Goal: Transaction & Acquisition: Book appointment/travel/reservation

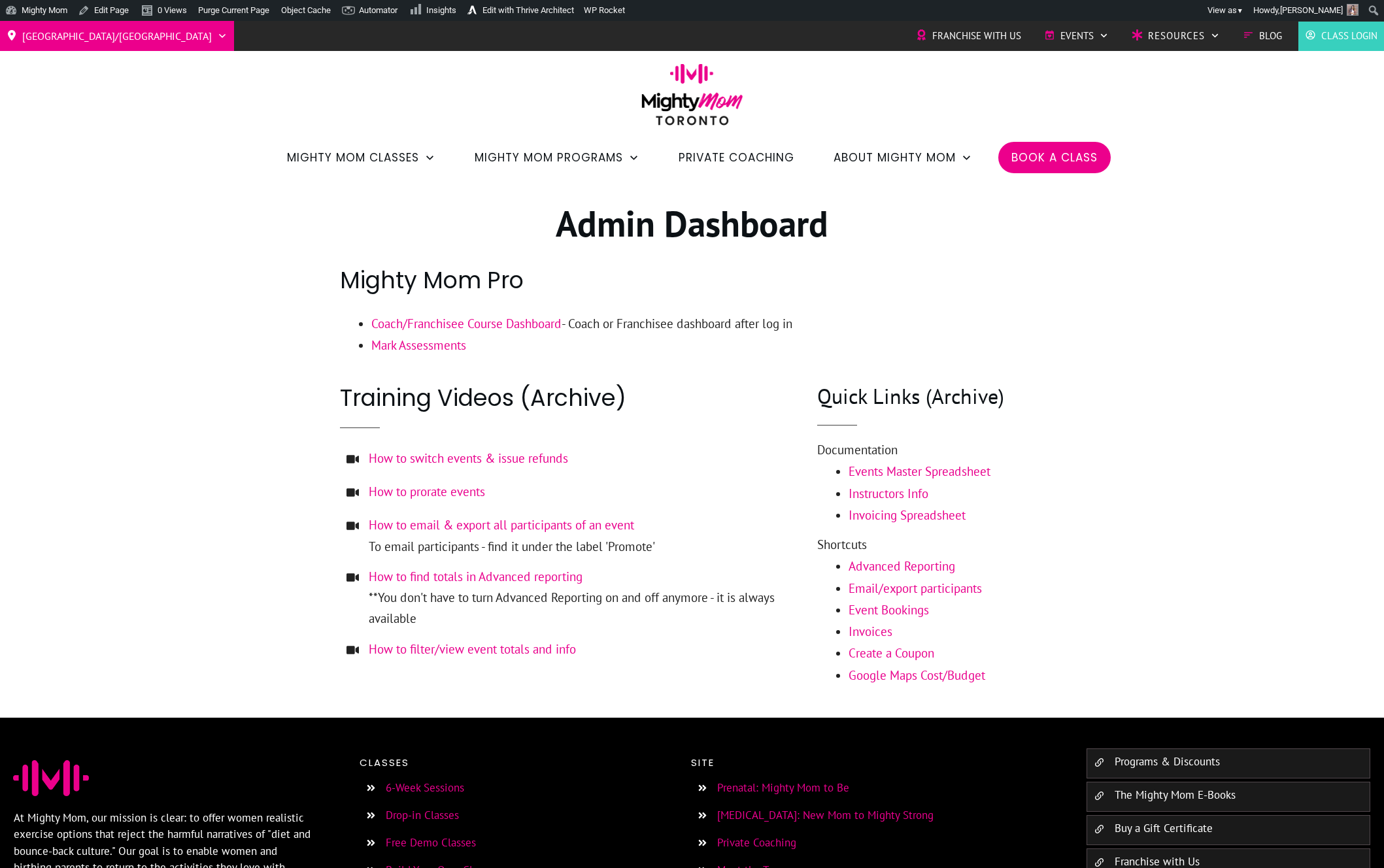
click at [865, 123] on div "Toronto/GTA Barrie Etobicoke North York West Franchise with Us Events Charity S…" at bounding box center [692, 100] width 1384 height 159
click at [1015, 164] on span "Book a Class" at bounding box center [1054, 158] width 86 height 22
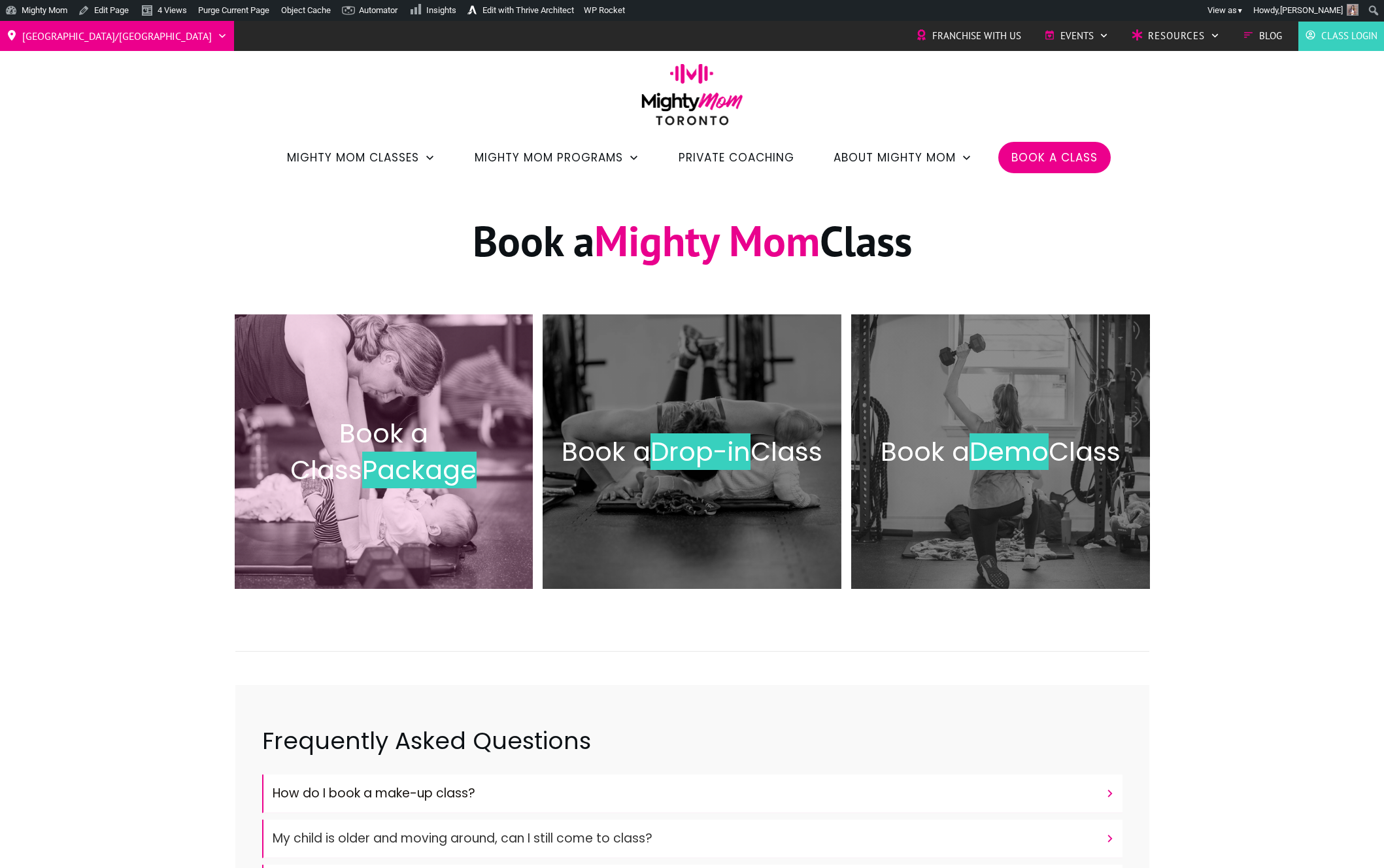
click at [386, 521] on div "Book a Class Package" at bounding box center [384, 451] width 272 height 248
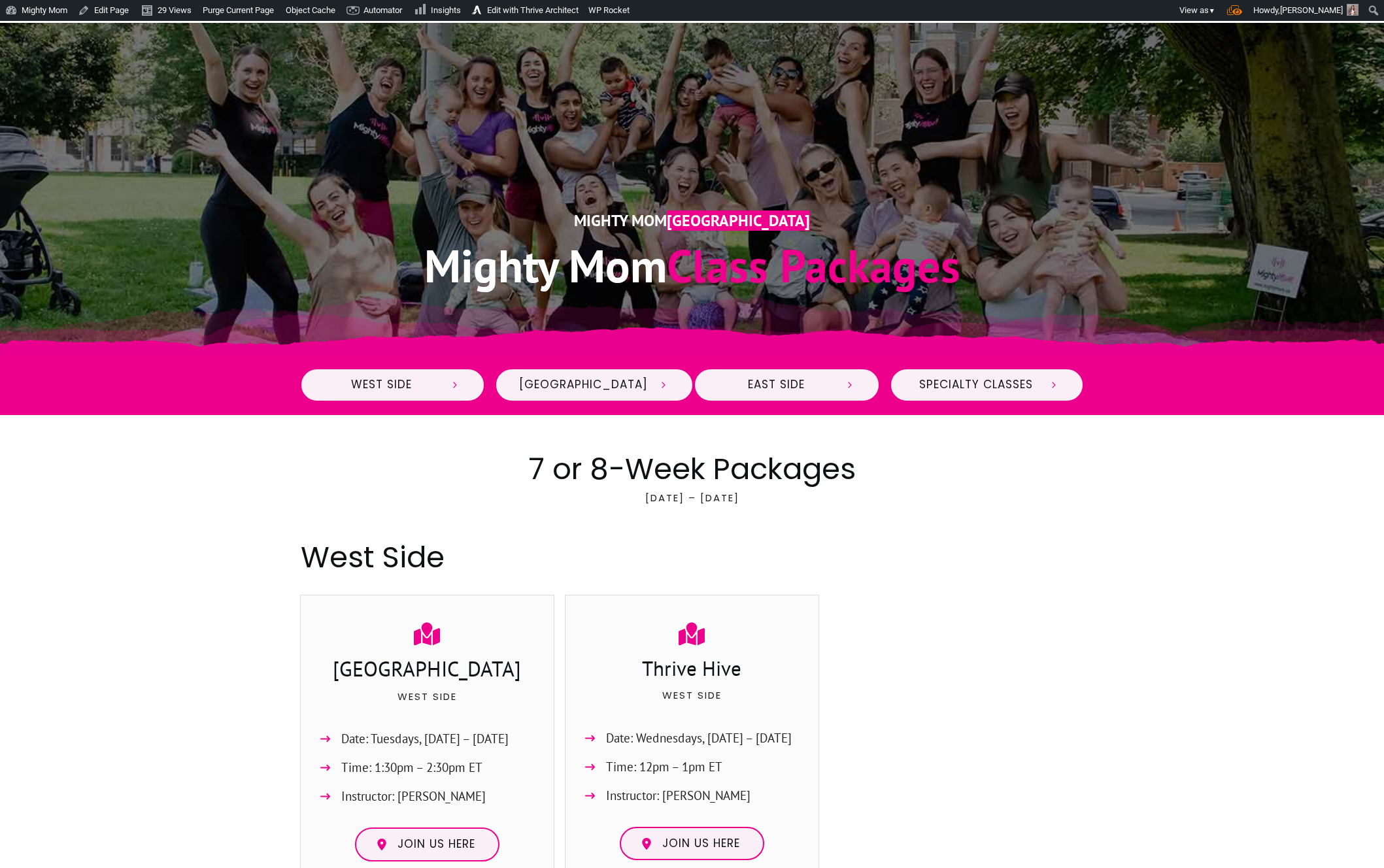
scroll to position [44, 0]
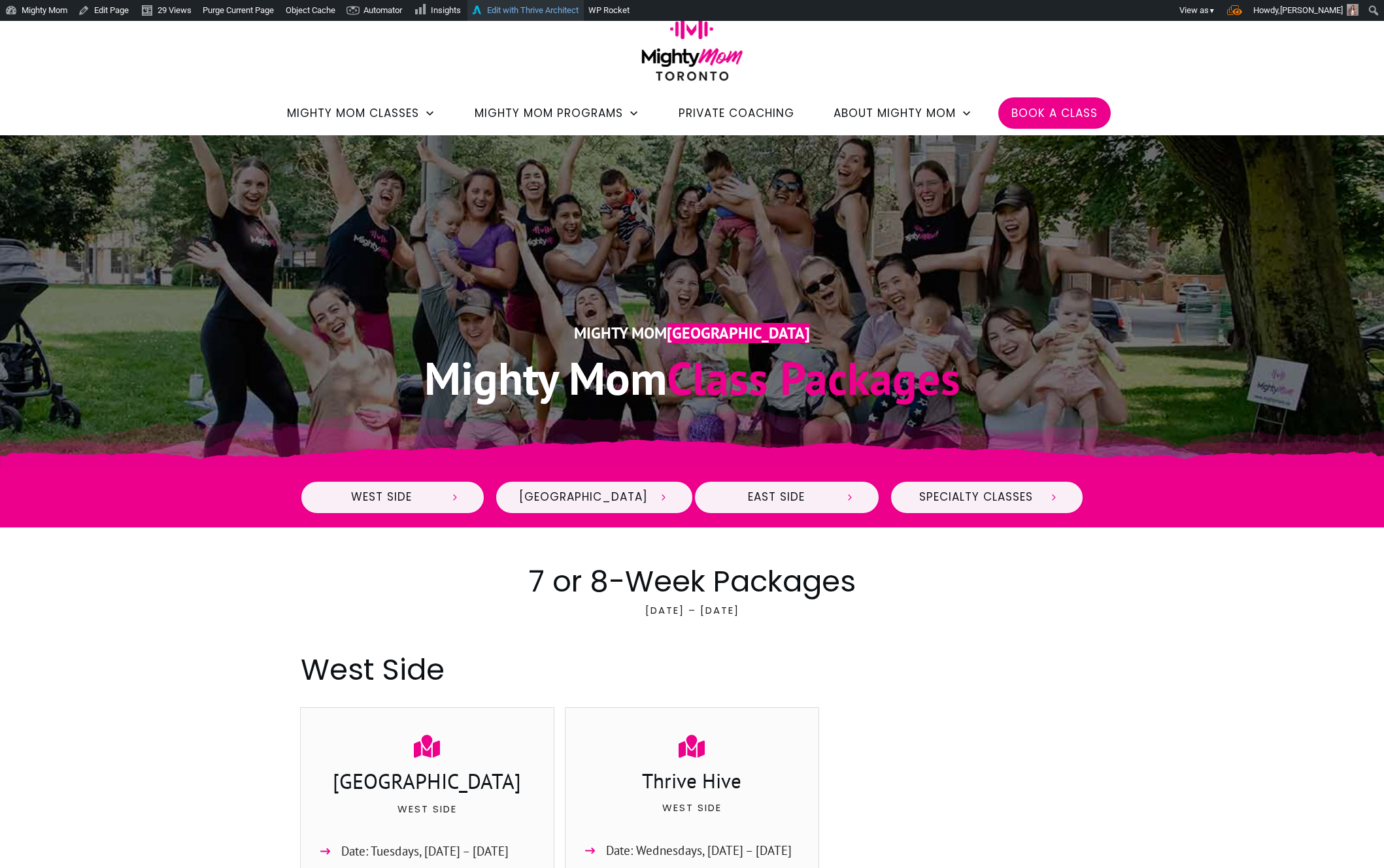
click at [568, 14] on link "Edit with Thrive Architect" at bounding box center [525, 10] width 116 height 21
click at [438, 589] on h2 "7 or 8-Week Packages" at bounding box center [692, 582] width 783 height 41
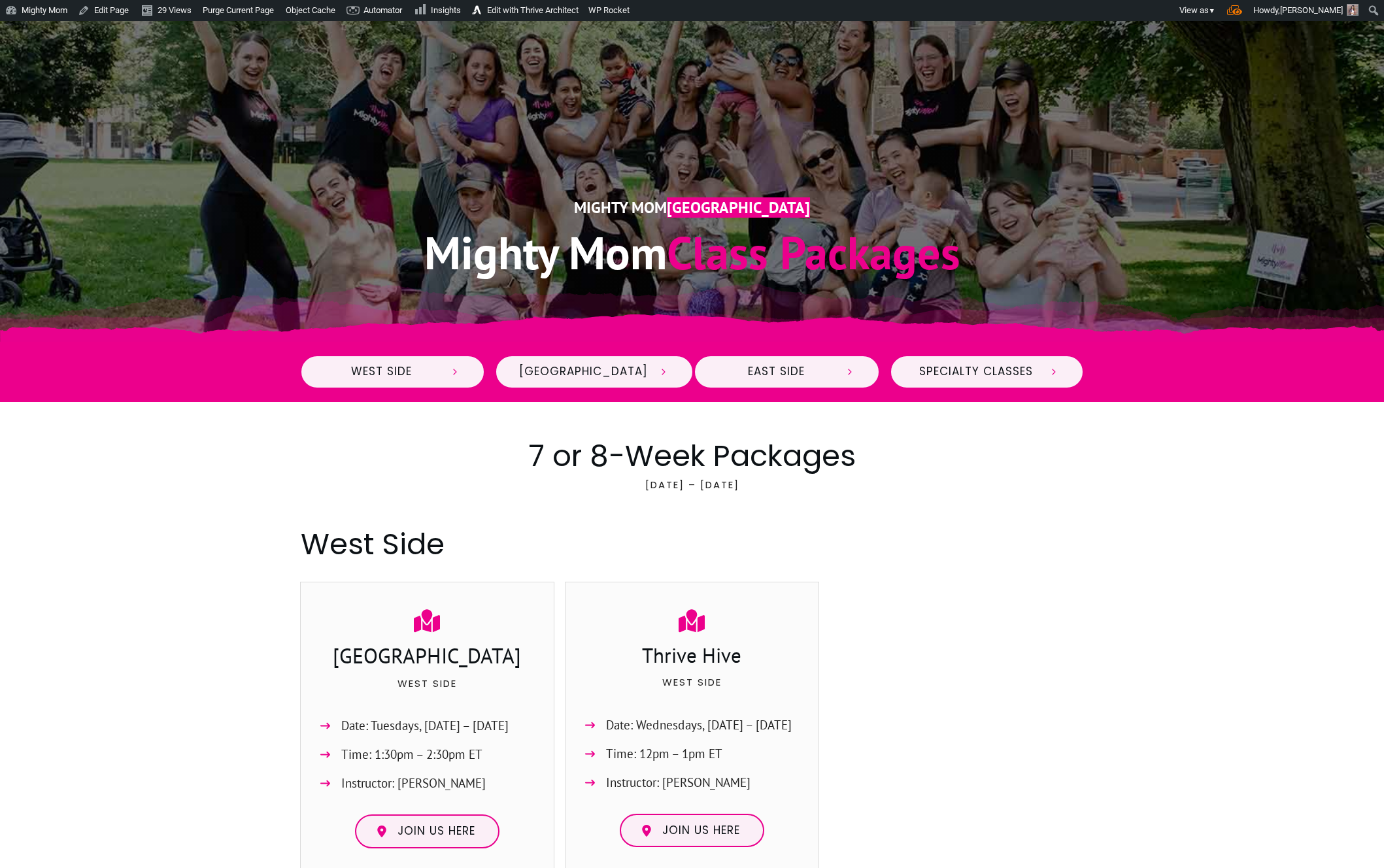
scroll to position [434, 0]
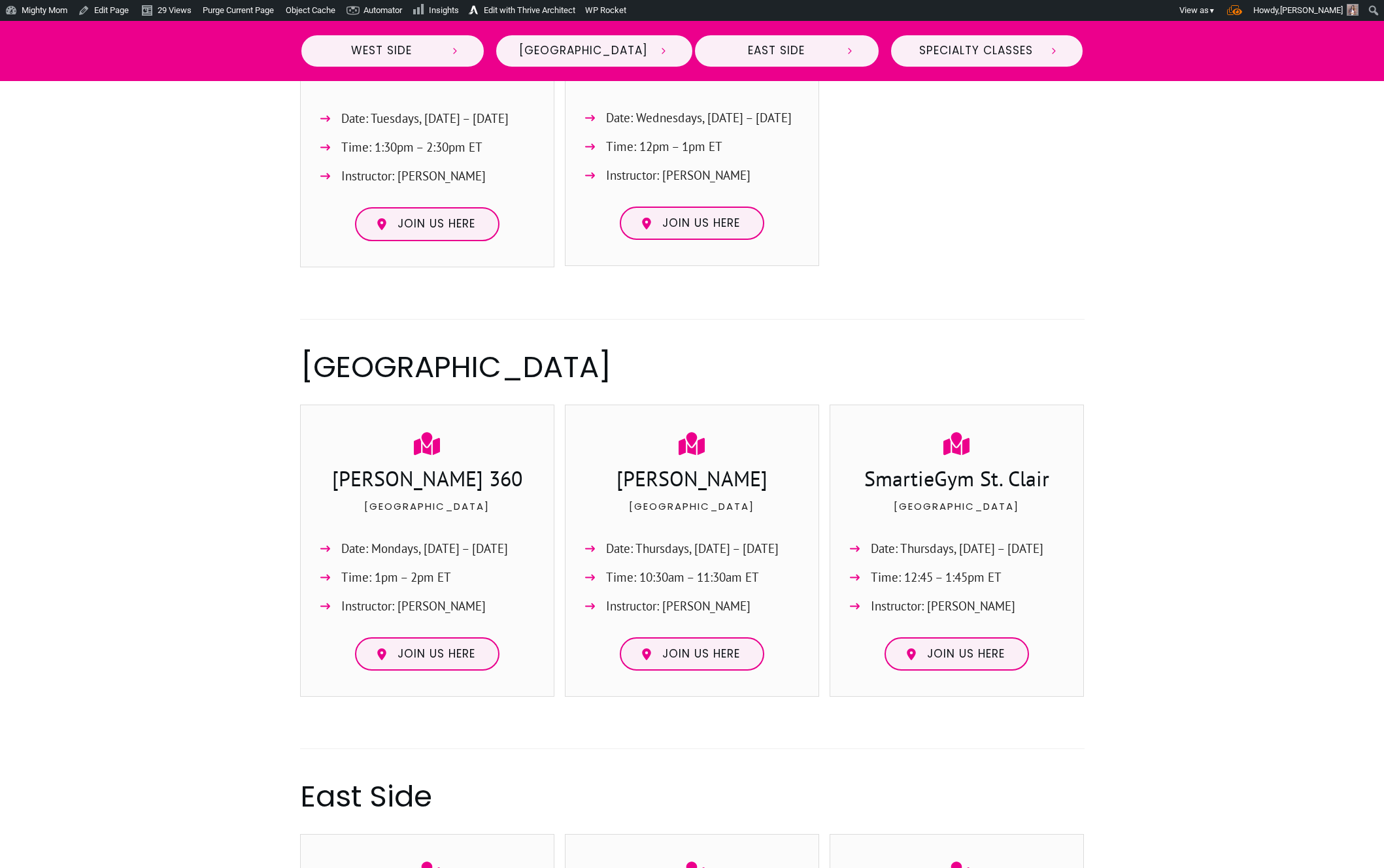
scroll to position [793, 0]
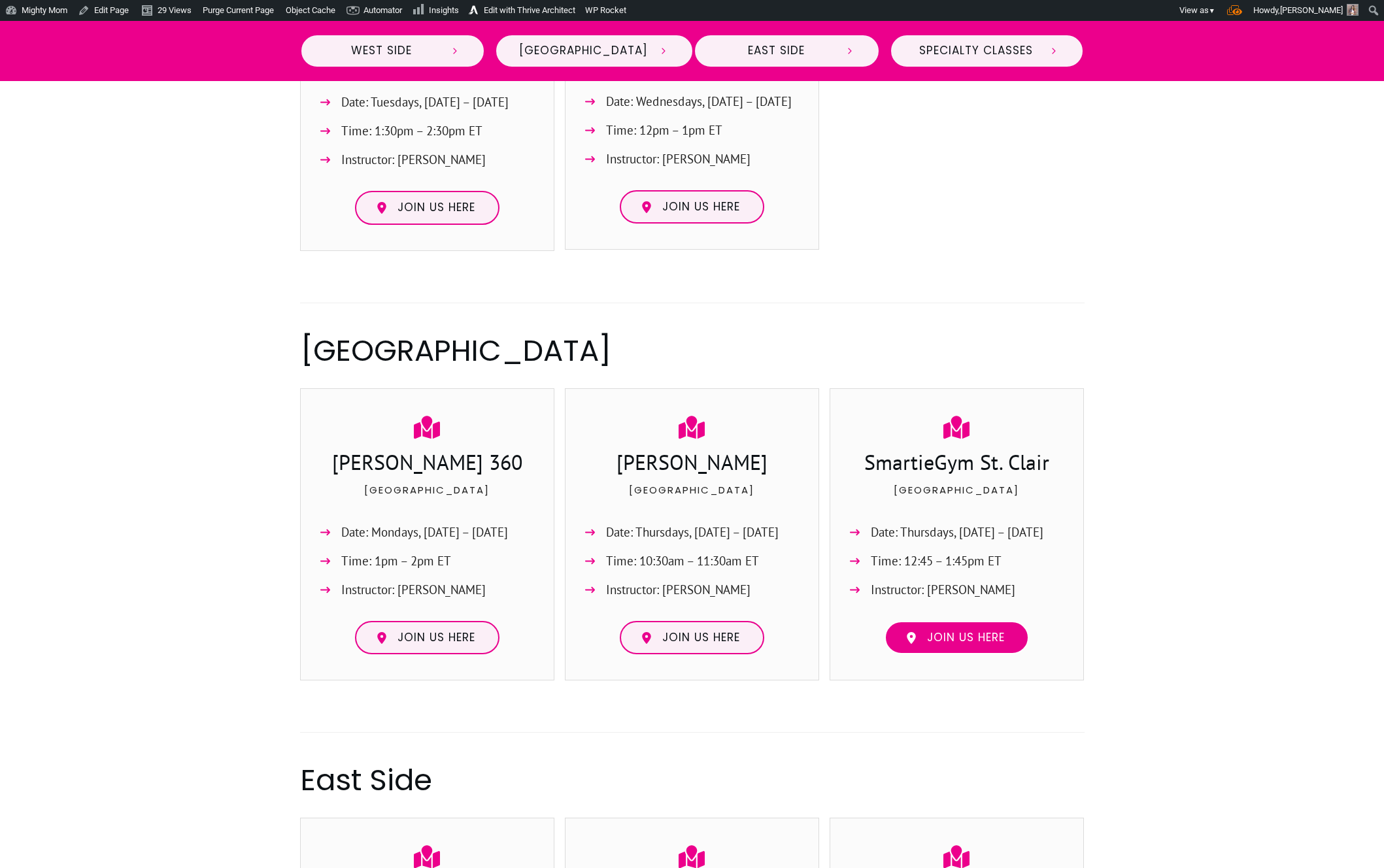
click at [966, 638] on span "Join us here" at bounding box center [966, 638] width 78 height 15
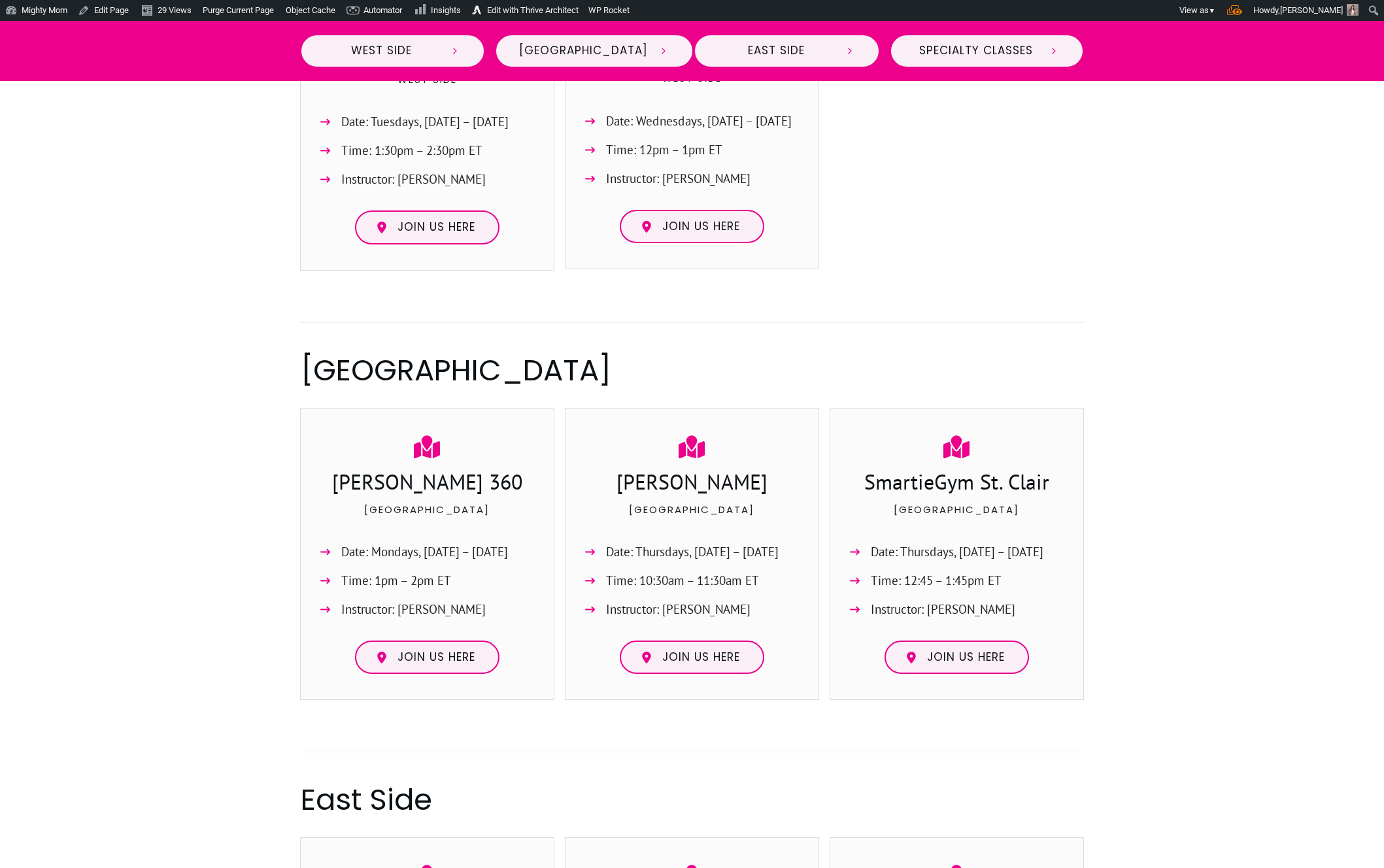
scroll to position [755, 0]
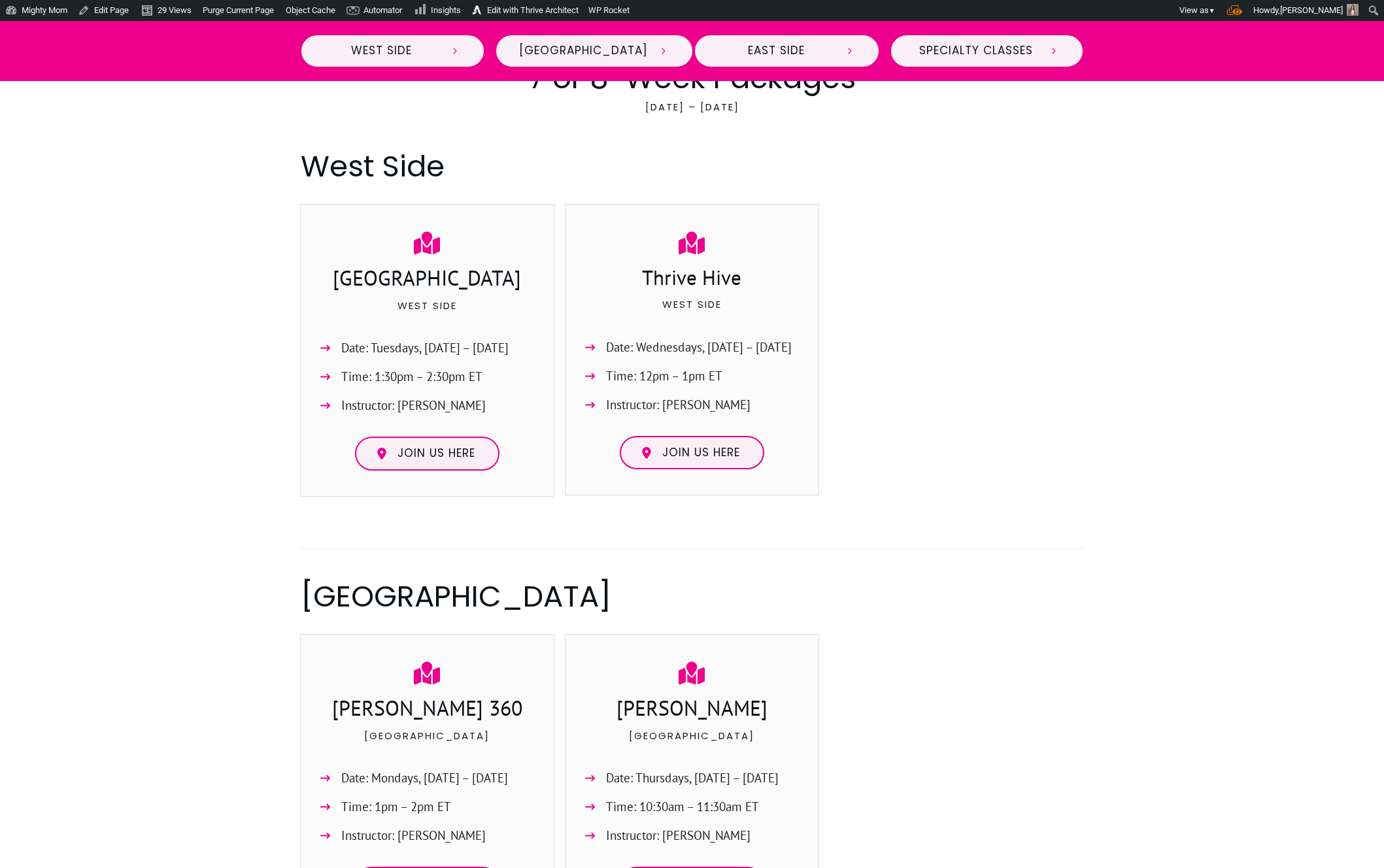
scroll to position [539, 0]
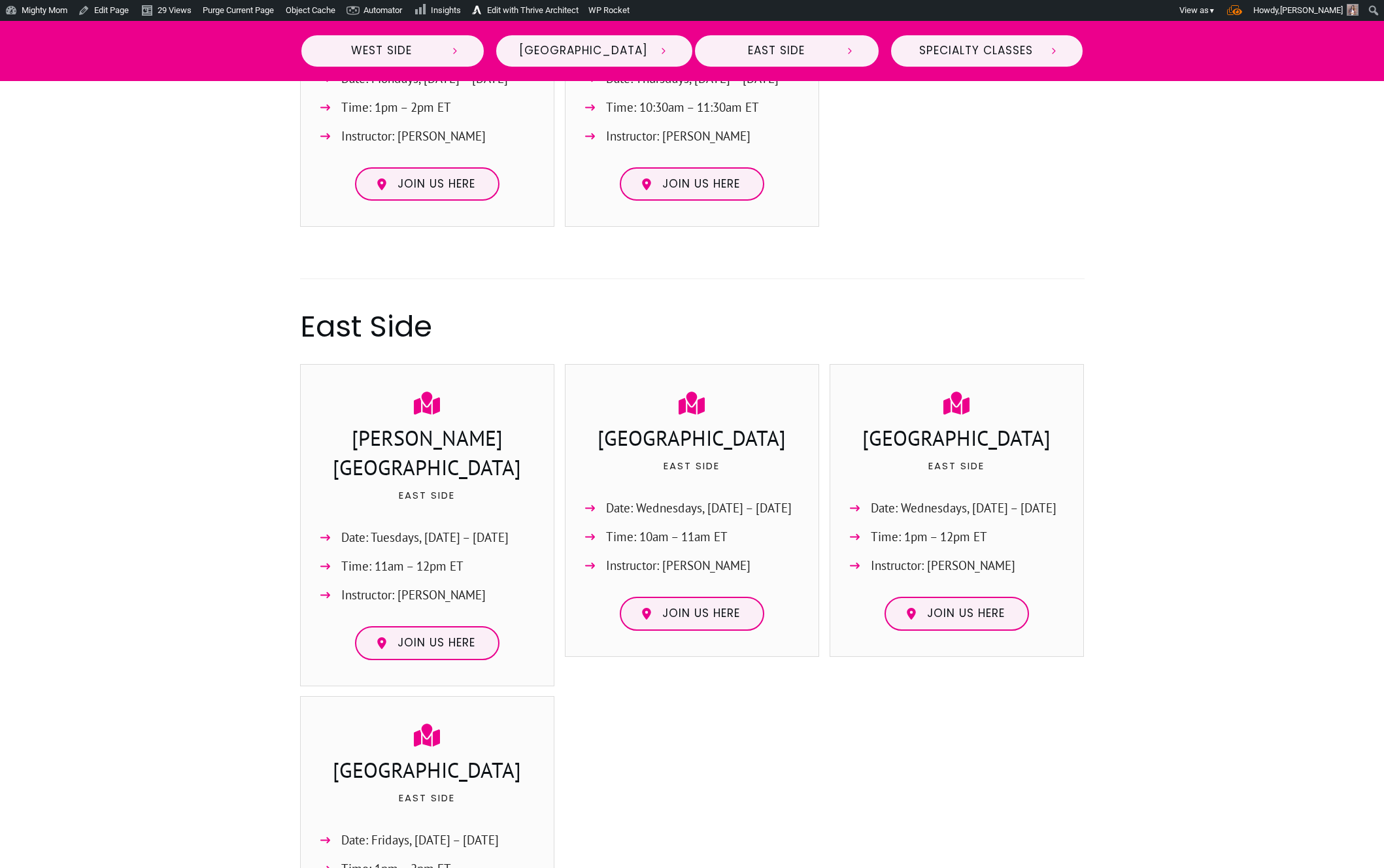
scroll to position [1441, 0]
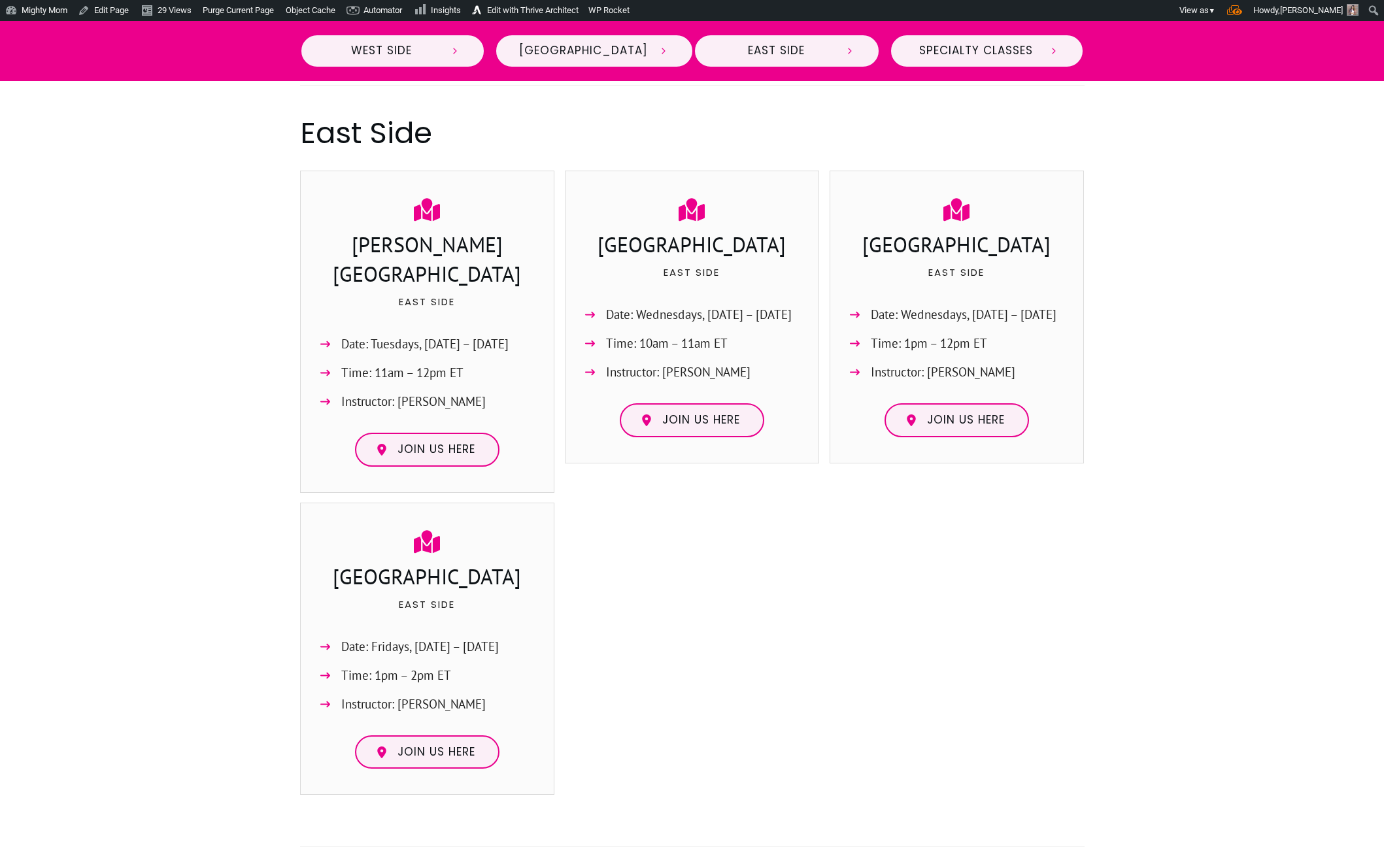
click at [160, 422] on div at bounding box center [692, 759] width 1384 height 3255
